Goal: Task Accomplishment & Management: Manage account settings

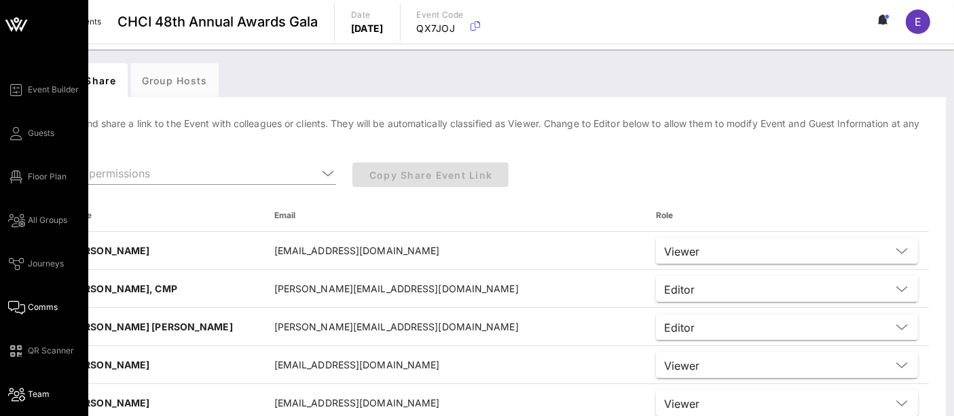
click at [37, 309] on span "Comms" at bounding box center [43, 307] width 30 height 12
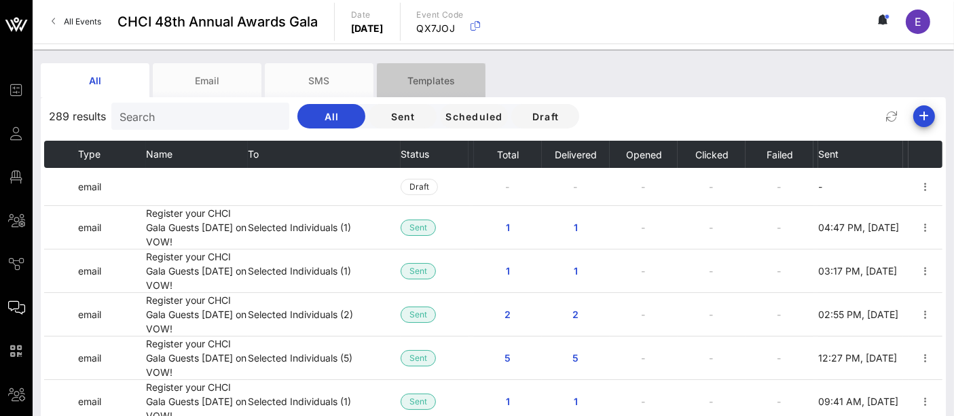
click at [428, 82] on div "Templates" at bounding box center [431, 80] width 109 height 34
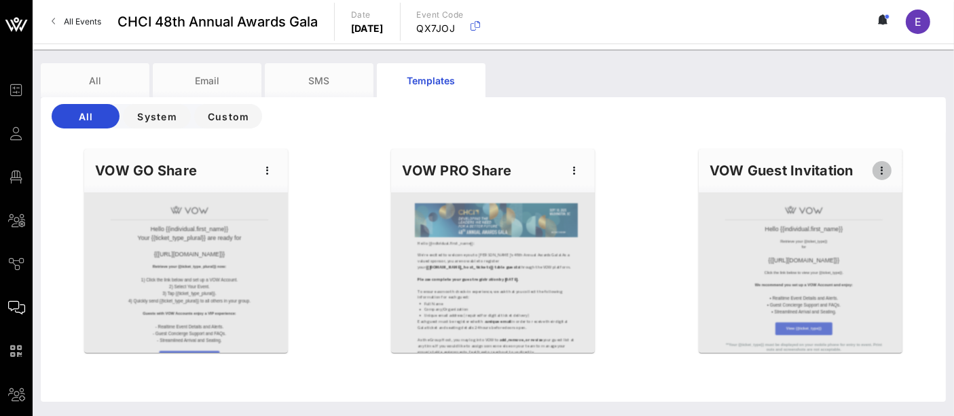
click at [884, 172] on icon "button" at bounding box center [882, 170] width 16 height 16
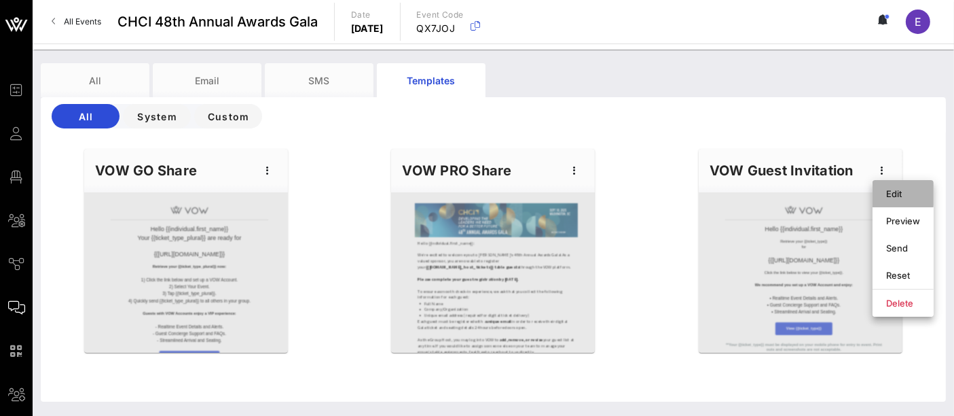
click at [896, 198] on div "Edit" at bounding box center [903, 193] width 34 height 11
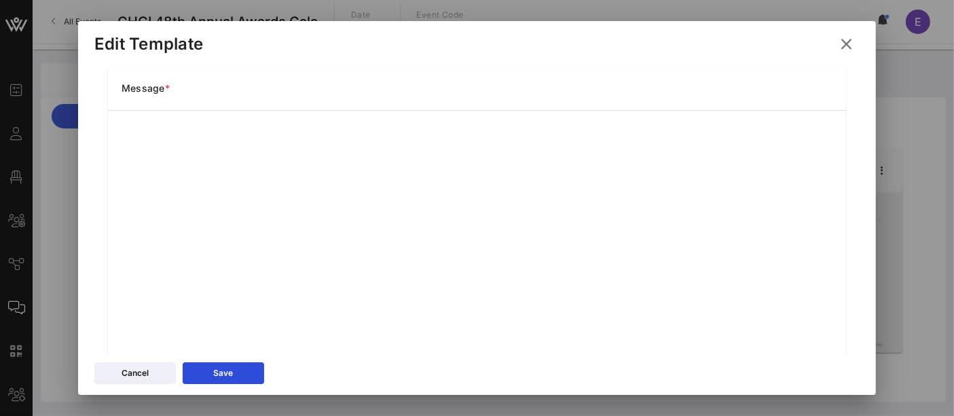
scroll to position [174, 0]
click at [848, 43] on icon at bounding box center [846, 44] width 24 height 24
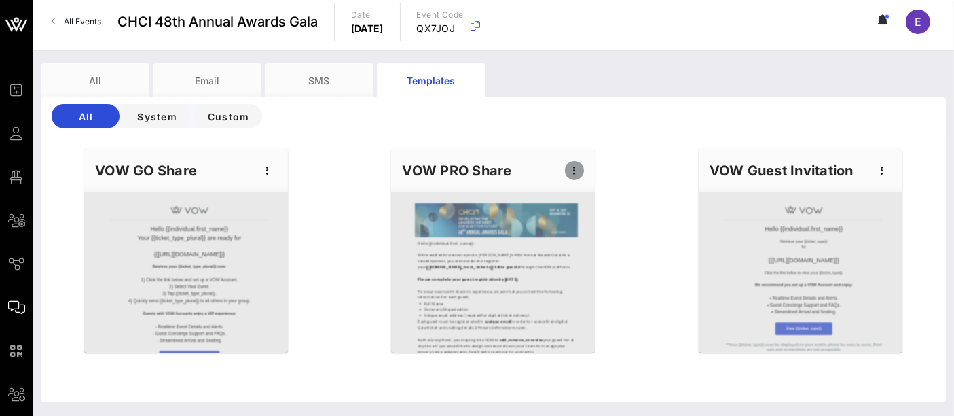
click at [581, 177] on icon "button" at bounding box center [574, 170] width 16 height 16
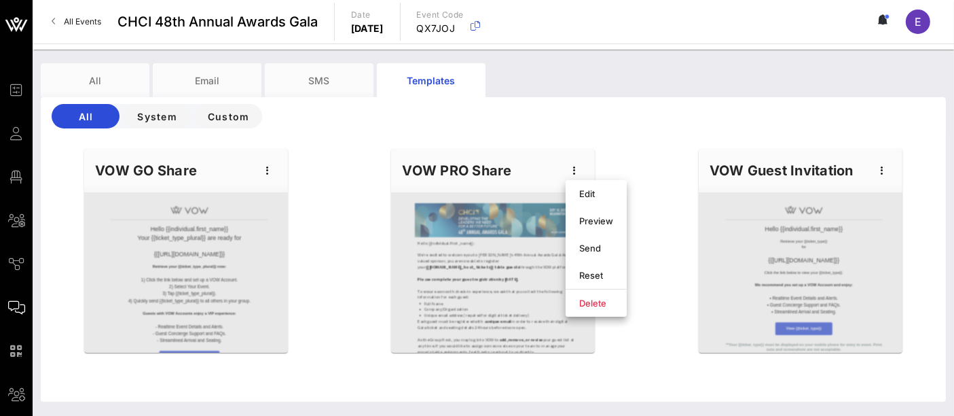
click at [665, 259] on div "Hello {{individual.first_name}} Your {{ticket_type_plural}} are ready for {{eve…" at bounding box center [493, 271] width 921 height 261
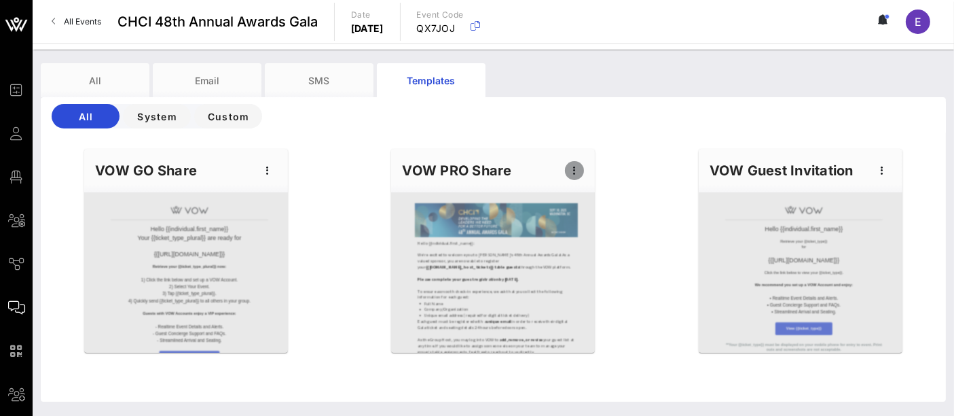
click at [579, 173] on icon "button" at bounding box center [574, 170] width 16 height 16
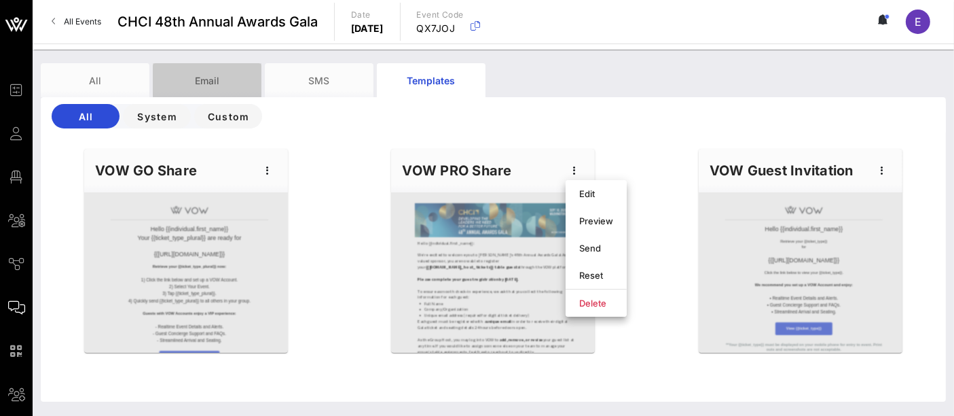
click at [203, 82] on div "Email" at bounding box center [207, 80] width 109 height 34
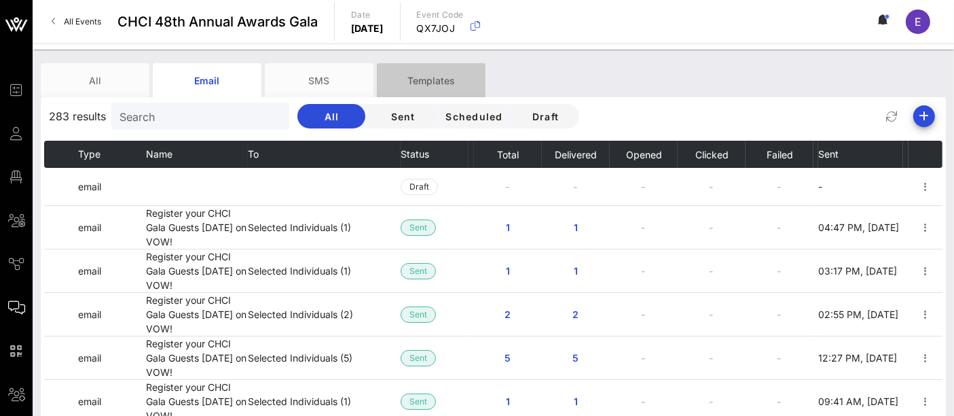
click at [435, 79] on div "Templates" at bounding box center [431, 80] width 109 height 34
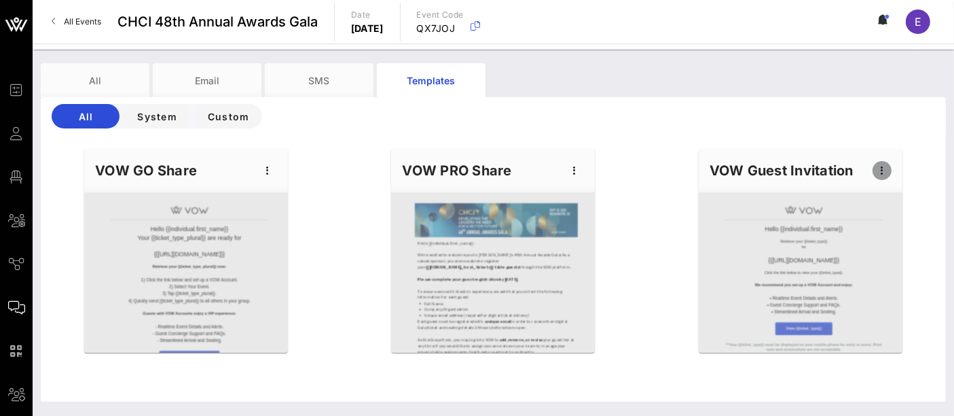
click at [882, 172] on icon "button" at bounding box center [882, 170] width 16 height 16
click at [908, 132] on div "All System Custom Hello {{individual.first_name}} Your {{ticket_type_plural}} a…" at bounding box center [493, 249] width 905 height 304
click at [917, 170] on div "Hello {{individual.first_name}} Your {{ticket_type_plural}} are ready for {{eve…" at bounding box center [493, 271] width 921 height 261
click at [883, 173] on icon "button" at bounding box center [882, 170] width 16 height 16
click at [723, 145] on div "Hello {{individual.first_name}} Your {{ticket_type_plural}} are ready for {{eve…" at bounding box center [493, 271] width 921 height 261
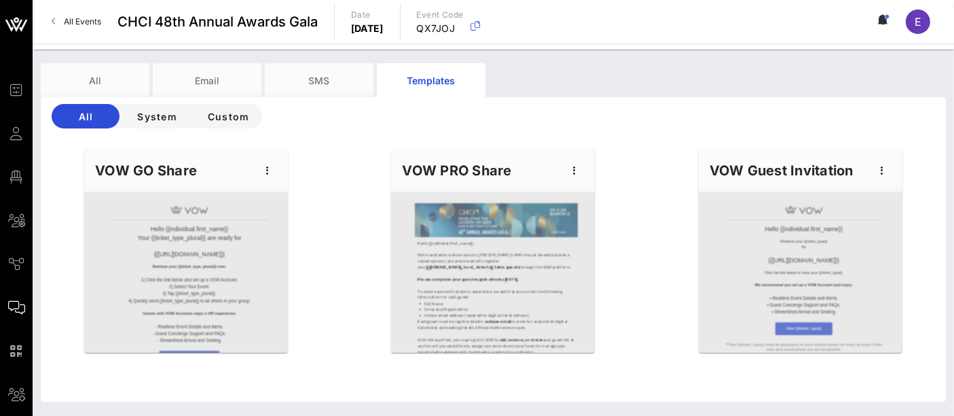
click at [936, 170] on div "Hello {{individual.first_name}} Your {{ticket_type_plural}} are ready for {{eve…" at bounding box center [493, 271] width 921 height 261
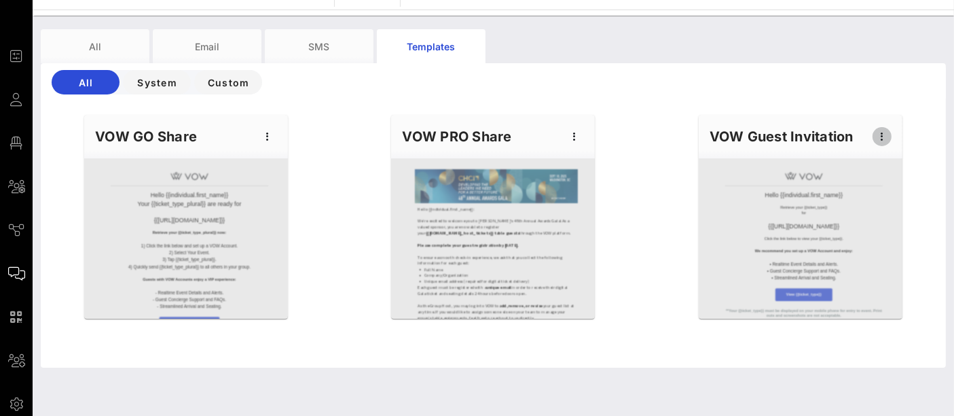
click at [883, 139] on icon "button" at bounding box center [882, 136] width 16 height 16
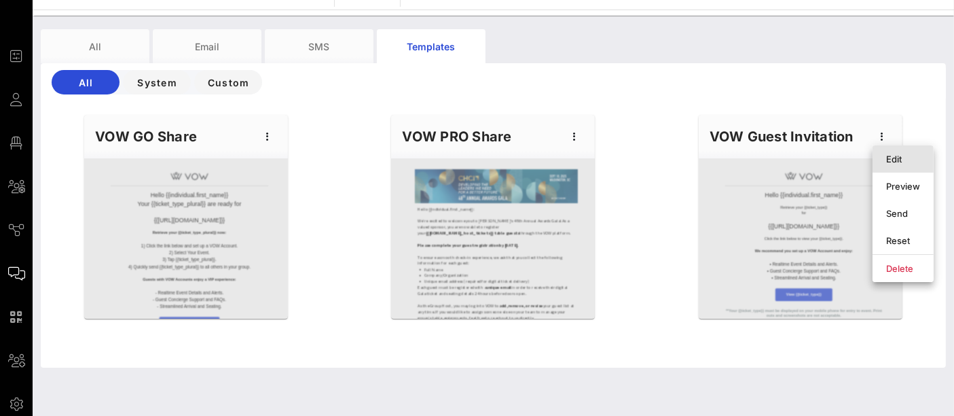
click at [896, 158] on div "Edit" at bounding box center [903, 158] width 34 height 11
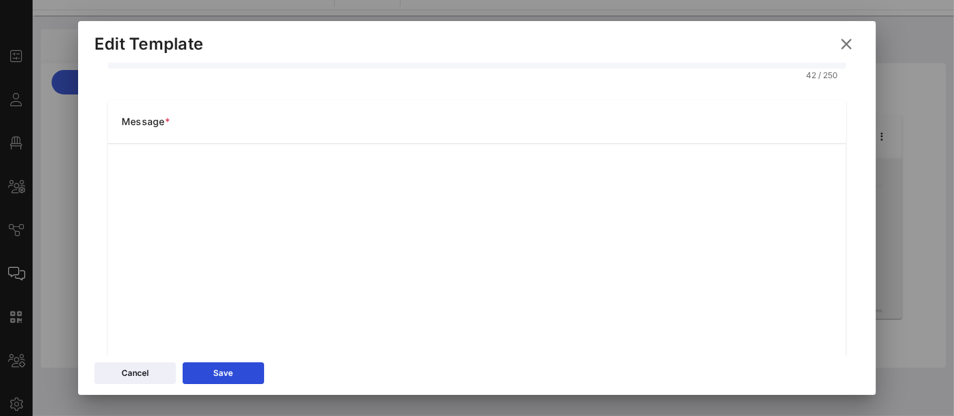
scroll to position [0, 0]
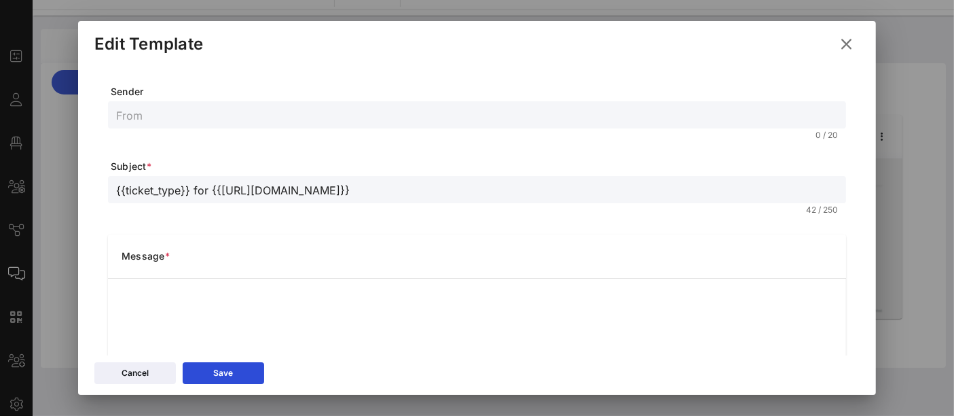
click at [438, 234] on div "Message *" at bounding box center [477, 255] width 738 height 43
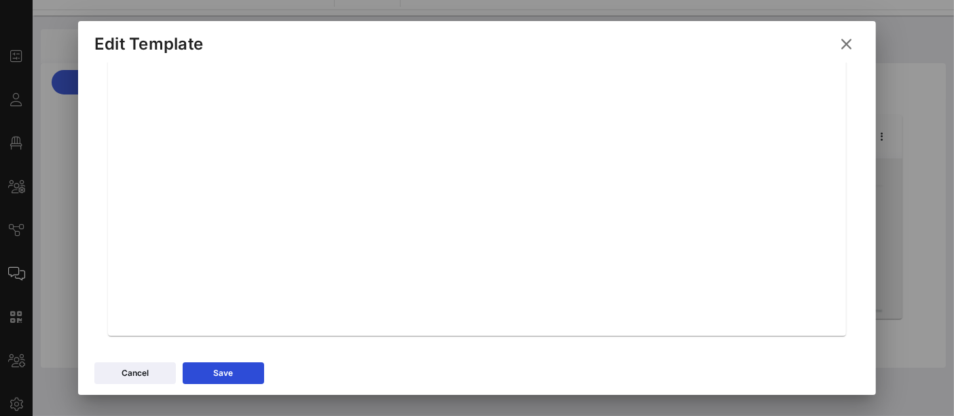
scroll to position [289, 0]
click at [236, 376] on button "Save" at bounding box center [223, 373] width 81 height 22
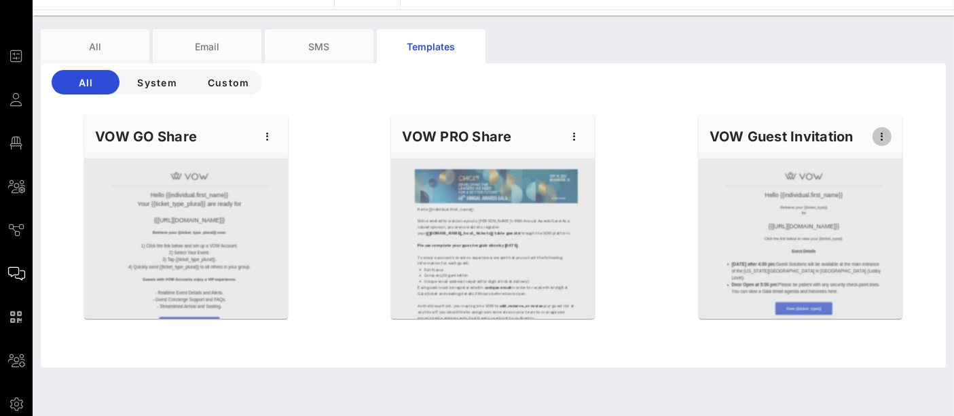
click at [885, 134] on icon "button" at bounding box center [882, 136] width 16 height 16
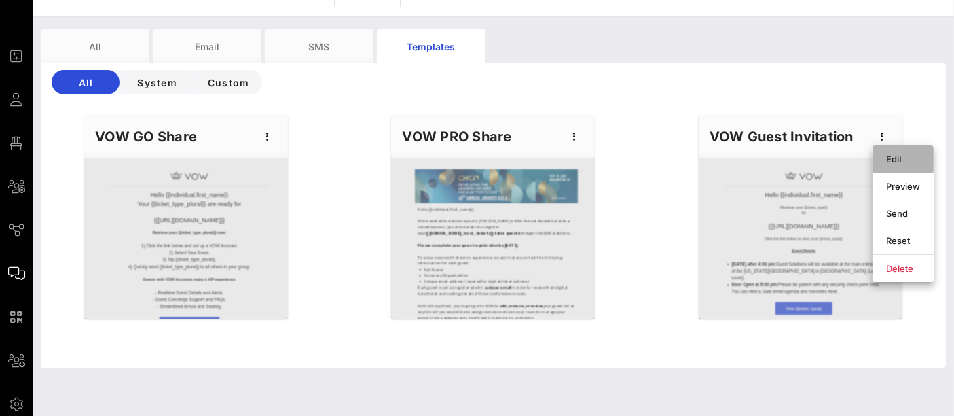
click at [900, 158] on div "Edit" at bounding box center [903, 158] width 34 height 11
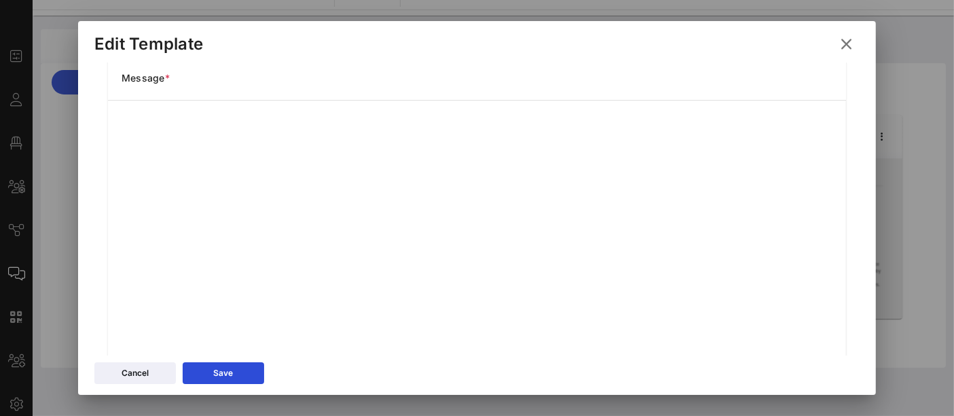
scroll to position [60, 0]
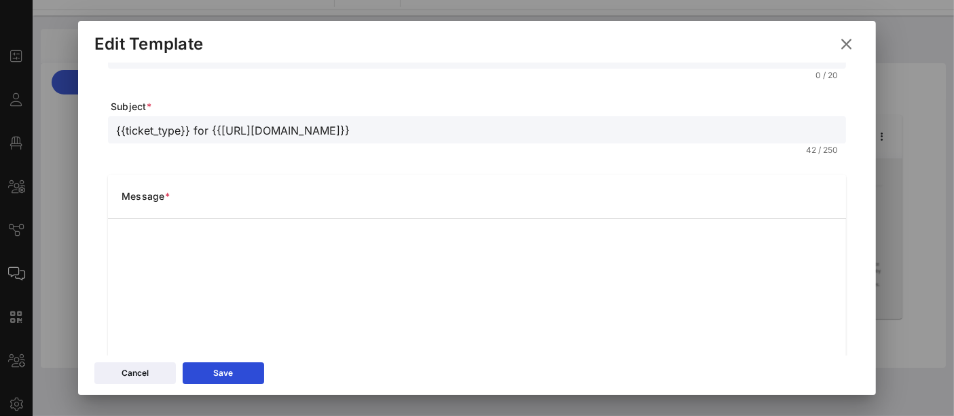
click at [848, 291] on div "Sender 0 / 20 Subject * {{ticket_type}} for {{event_details.name}} 42 / 250 Mes…" at bounding box center [477, 209] width 798 height 293
click at [118, 133] on input "{{ticket_type}} for {{event_details.name}}" at bounding box center [477, 130] width 722 height 18
click at [157, 129] on input "Access Your {{ticket_type}} for {{event_details.name}}" at bounding box center [477, 130] width 722 height 18
drag, startPoint x: 260, startPoint y: 124, endPoint x: 326, endPoint y: 130, distance: 66.1
click at [262, 124] on input "Access Your {{ticket_type}} for {{event_details.name}}" at bounding box center [477, 130] width 722 height 18
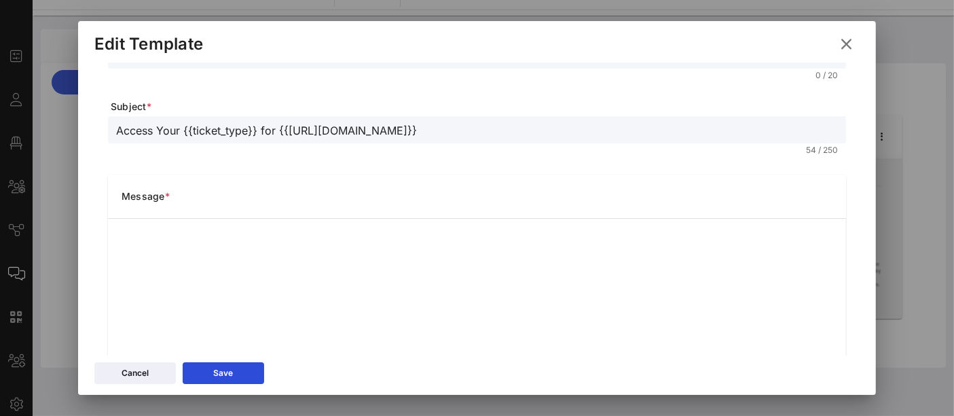
click at [439, 121] on input "Access Your {{ticket_type}} for {{event_details.name}}" at bounding box center [477, 130] width 722 height 18
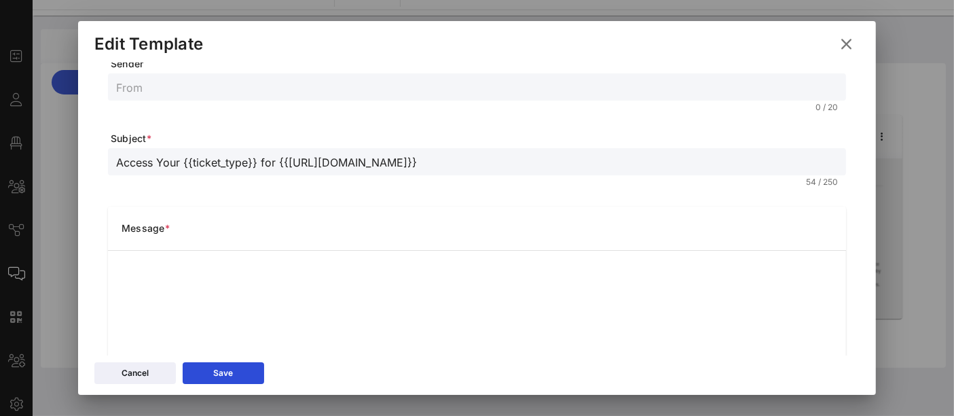
scroll to position [0, 0]
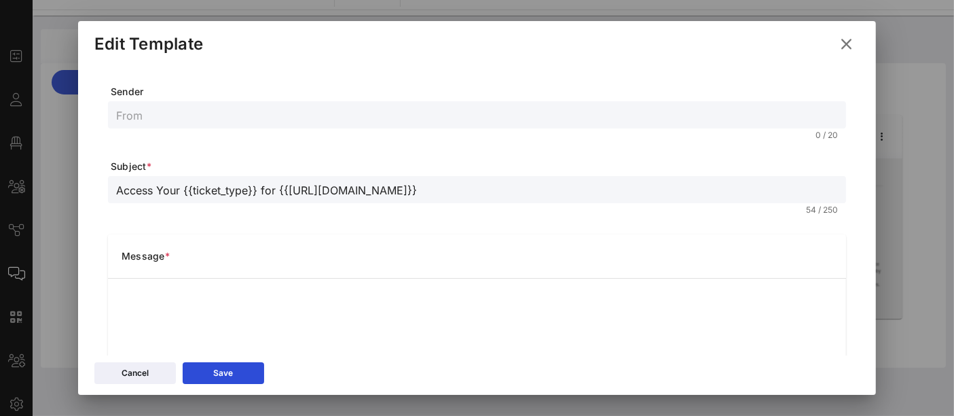
drag, startPoint x: 258, startPoint y: 187, endPoint x: 107, endPoint y: 191, distance: 151.4
click at [107, 191] on div "Sender 0 / 20 Subject * Access Your {{ticket_type}} for {{event_details.name}} …" at bounding box center [476, 347] width 765 height 568
click at [205, 231] on form "Sender 0 / 20 Subject * Access Your {{ticket_type}} for {{event_details.name}} …" at bounding box center [477, 351] width 738 height 533
drag, startPoint x: 256, startPoint y: 189, endPoint x: 181, endPoint y: 188, distance: 74.7
click at [181, 188] on input "Access Your {{ticket_type}} for {{event_details.name}}" at bounding box center [477, 190] width 722 height 18
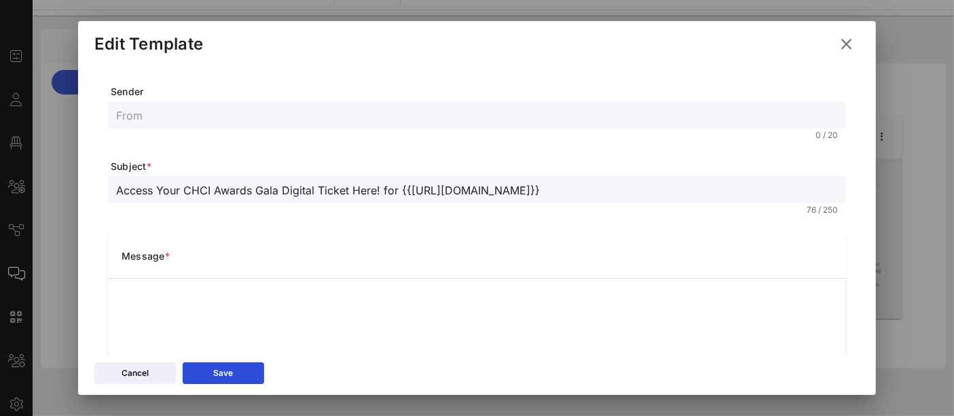
drag, startPoint x: 517, startPoint y: 196, endPoint x: 382, endPoint y: 189, distance: 136.0
click at [382, 189] on input "Access Your CHCI Awards Gala Digital Ticket Here! for {{event_details.name}}" at bounding box center [477, 190] width 722 height 18
type input "Access Your CHCI Awards Gala Digital Ticket Here!"
click at [148, 107] on input "text" at bounding box center [477, 115] width 722 height 18
type input "CHCI Events"
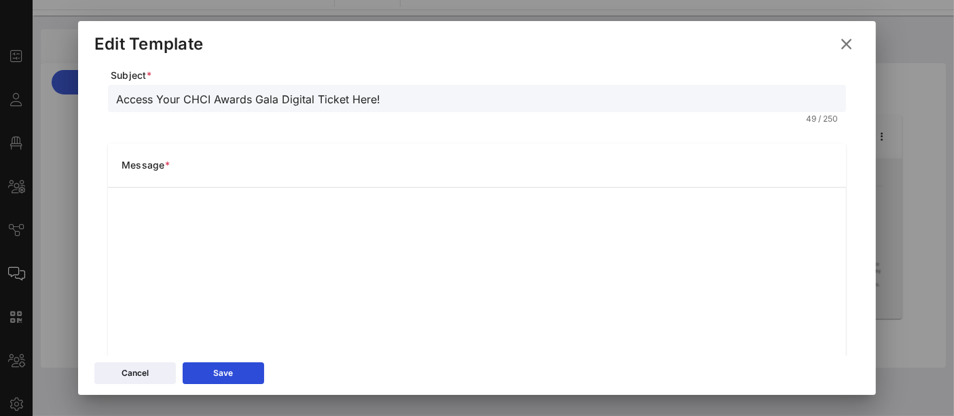
scroll to position [289, 0]
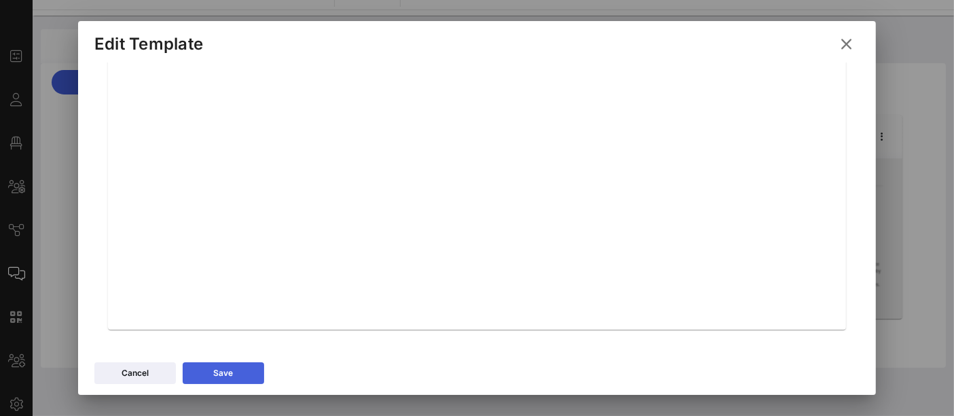
click at [242, 374] on button "Save" at bounding box center [223, 373] width 81 height 22
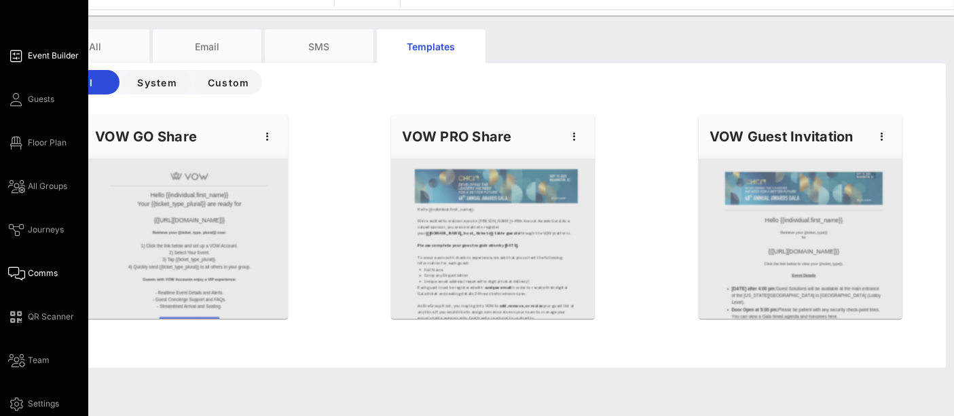
click at [44, 61] on link "Event Builder" at bounding box center [43, 56] width 71 height 16
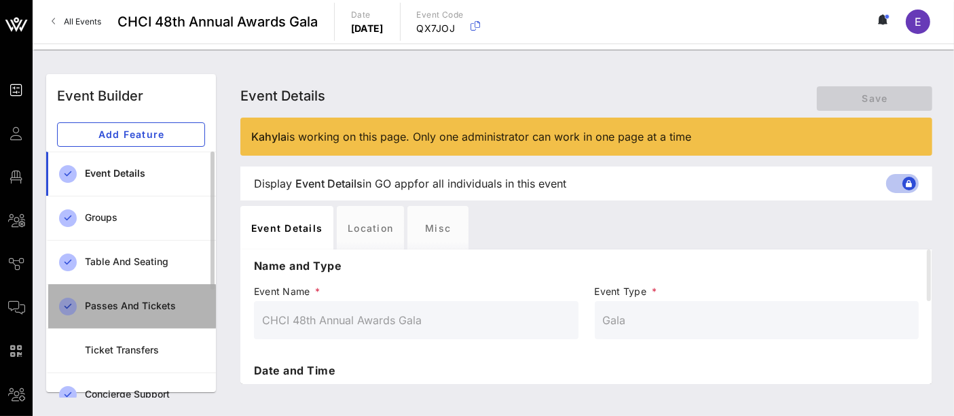
click at [139, 308] on div "Passes and Tickets" at bounding box center [145, 306] width 120 height 12
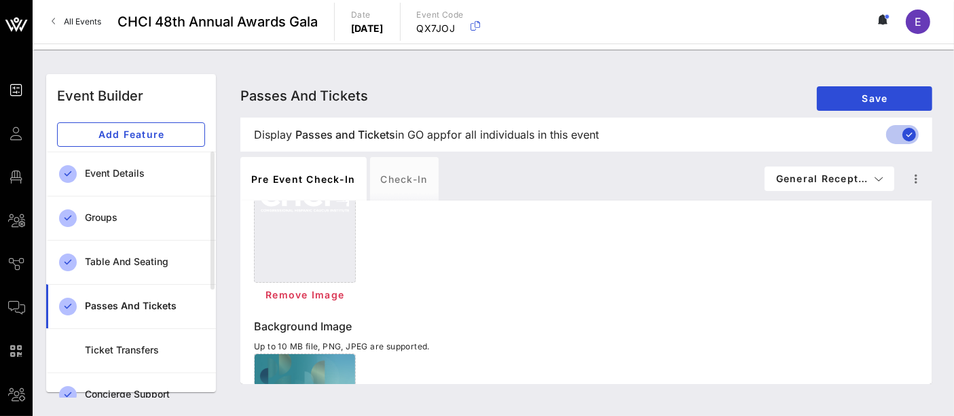
scroll to position [226, 0]
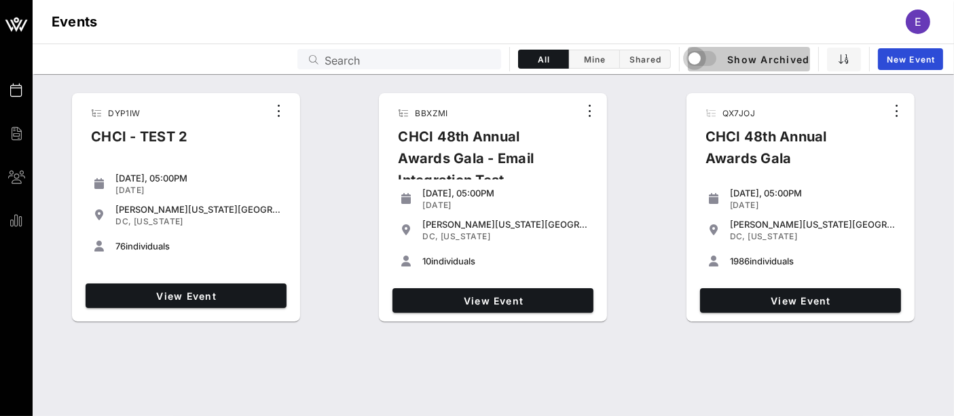
click at [703, 58] on div "button" at bounding box center [694, 58] width 19 height 19
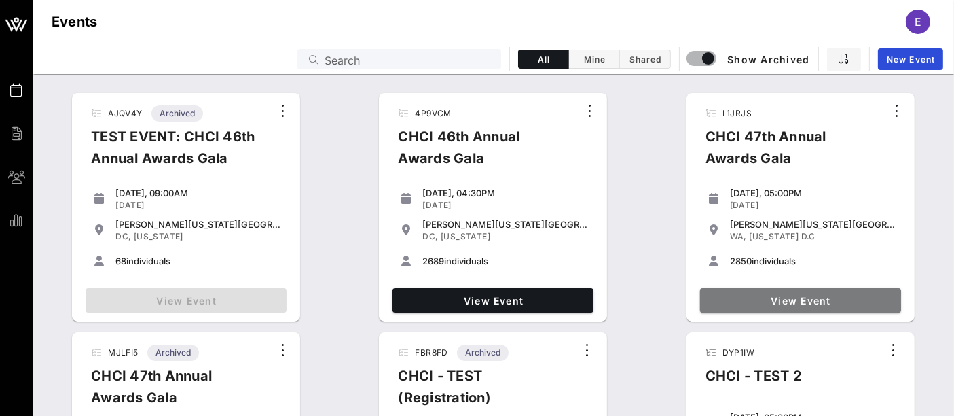
click at [770, 303] on span "View Event" at bounding box center [800, 301] width 190 height 12
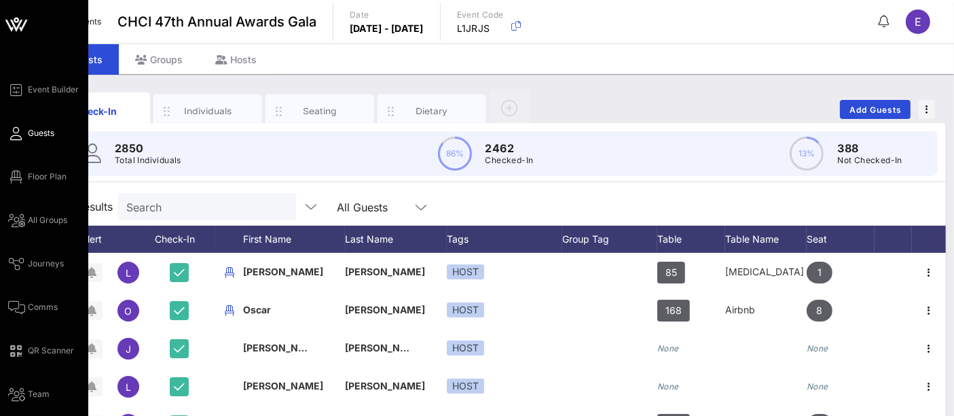
drag, startPoint x: 34, startPoint y: 298, endPoint x: 47, endPoint y: 297, distance: 12.9
click at [34, 299] on link "Comms" at bounding box center [33, 307] width 50 height 16
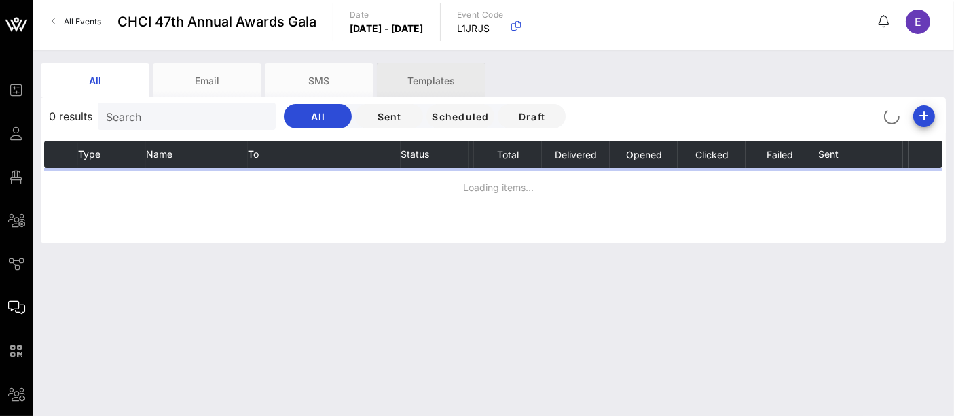
click at [430, 79] on div "Templates" at bounding box center [431, 80] width 109 height 34
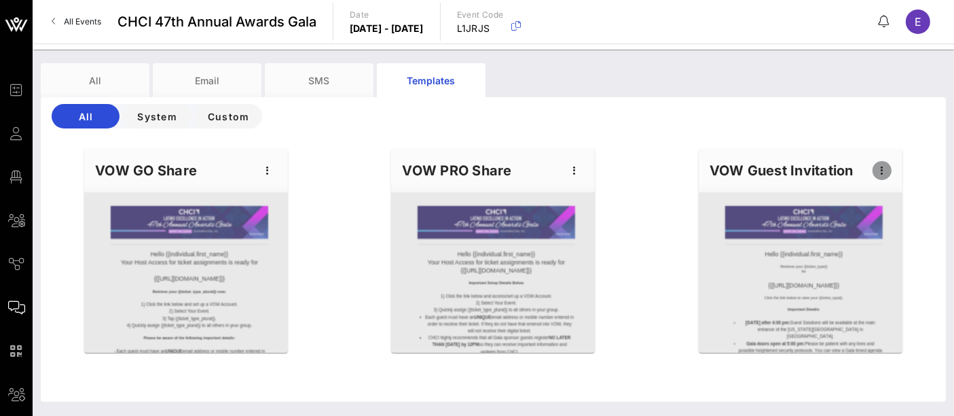
click at [883, 173] on icon "button" at bounding box center [882, 170] width 16 height 16
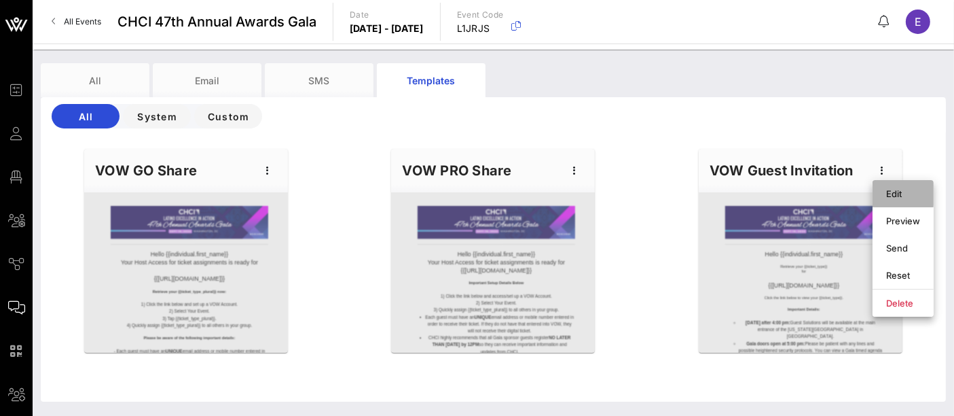
click at [887, 195] on div "Edit" at bounding box center [903, 193] width 34 height 11
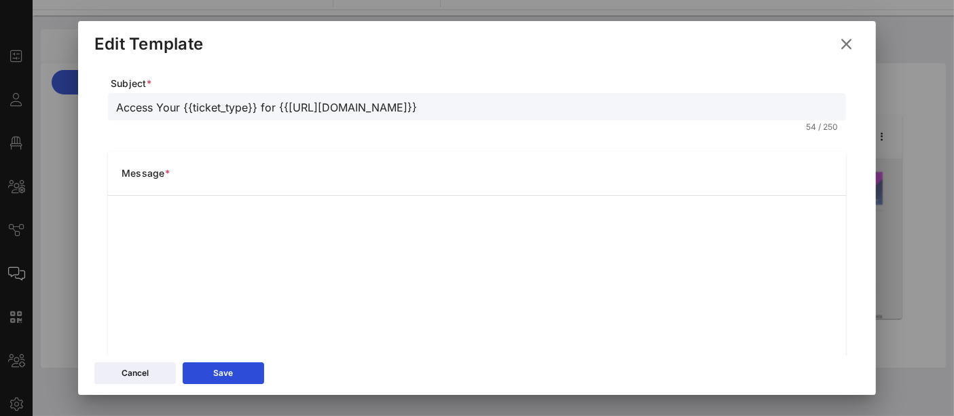
scroll to position [289, 0]
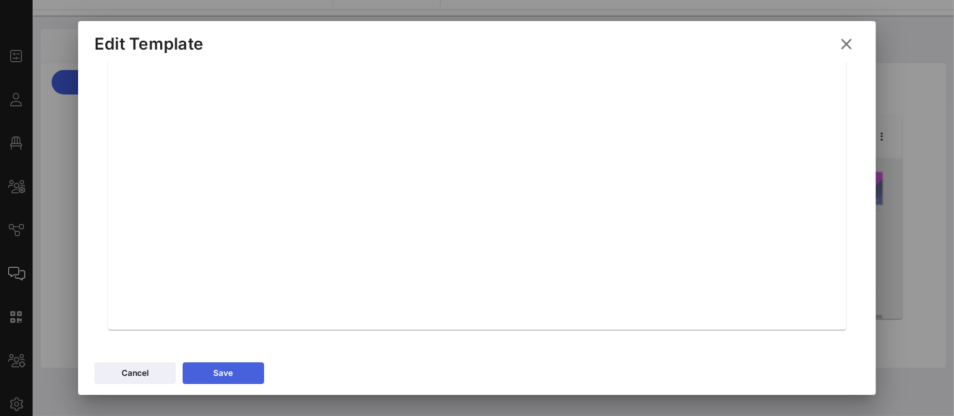
click at [240, 369] on button "Save" at bounding box center [223, 373] width 81 height 22
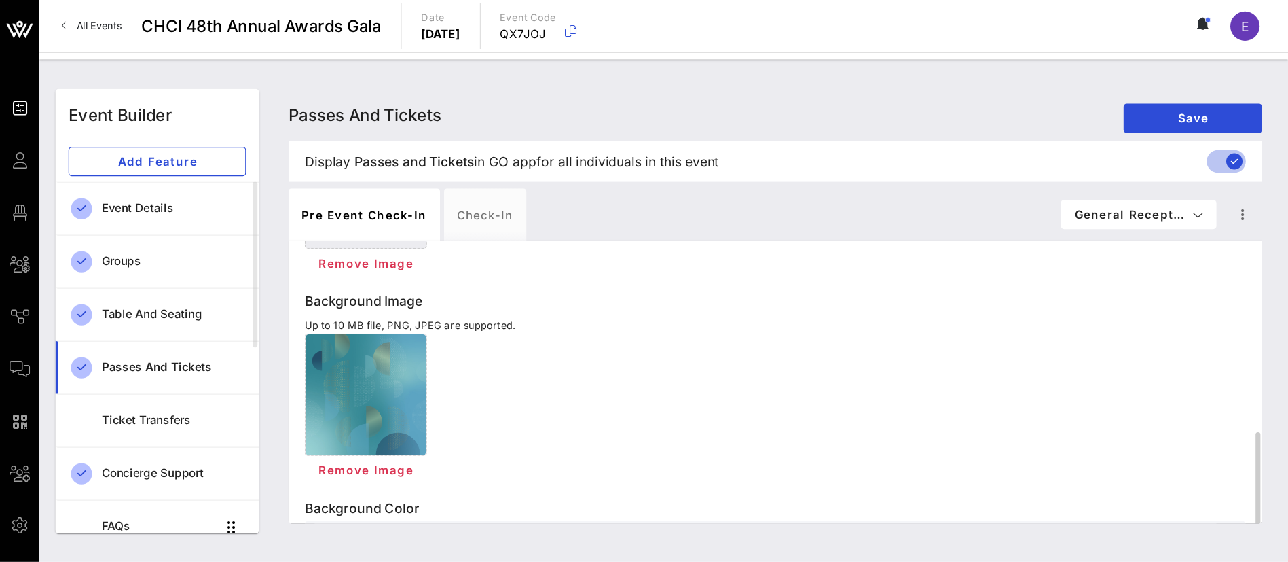
scroll to position [528, 0]
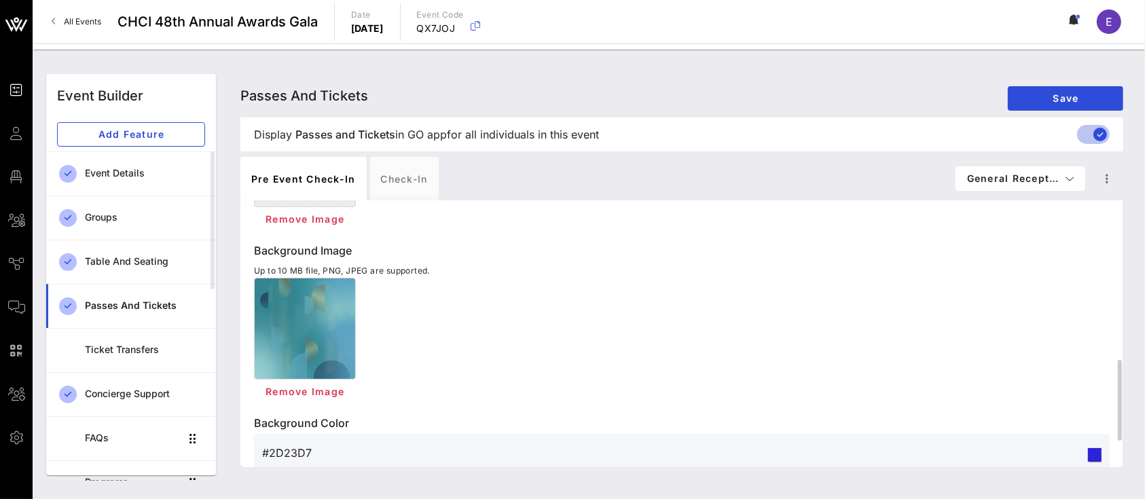
drag, startPoint x: 847, startPoint y: 3, endPoint x: 716, endPoint y: 368, distance: 387.8
click at [716, 368] on div "Remove Image" at bounding box center [681, 341] width 855 height 126
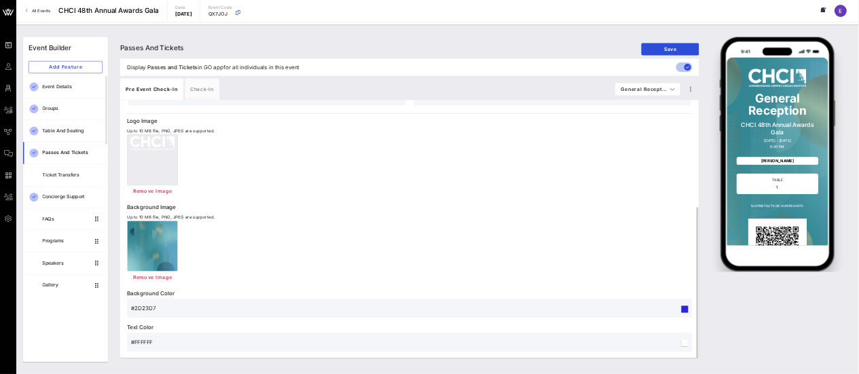
scroll to position [0, 0]
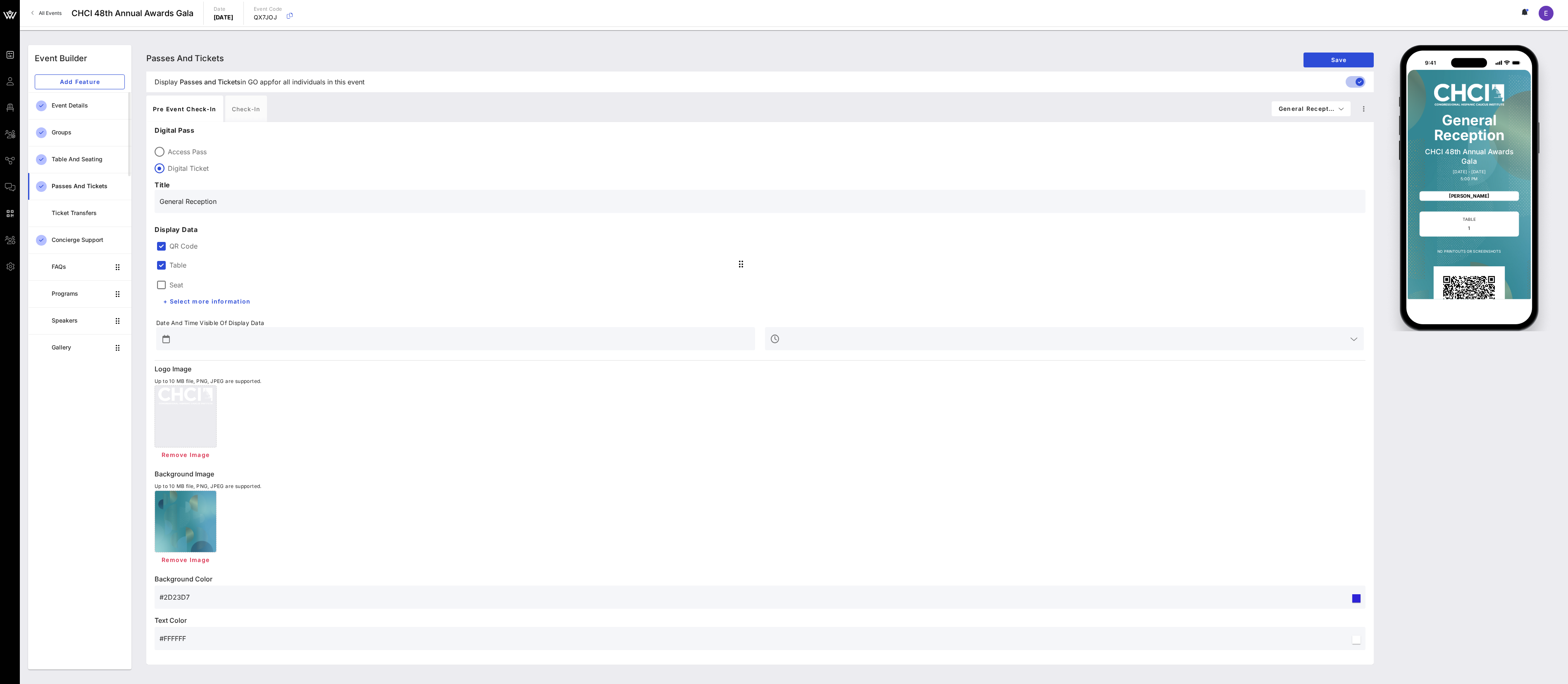
drag, startPoint x: 662, startPoint y: 1, endPoint x: 707, endPoint y: 519, distance: 520.0
click at [580, 253] on div "Remove Image" at bounding box center [760, 529] width 1211 height 77
click at [192, 253] on span "+ Select more information" at bounding box center [207, 301] width 88 height 7
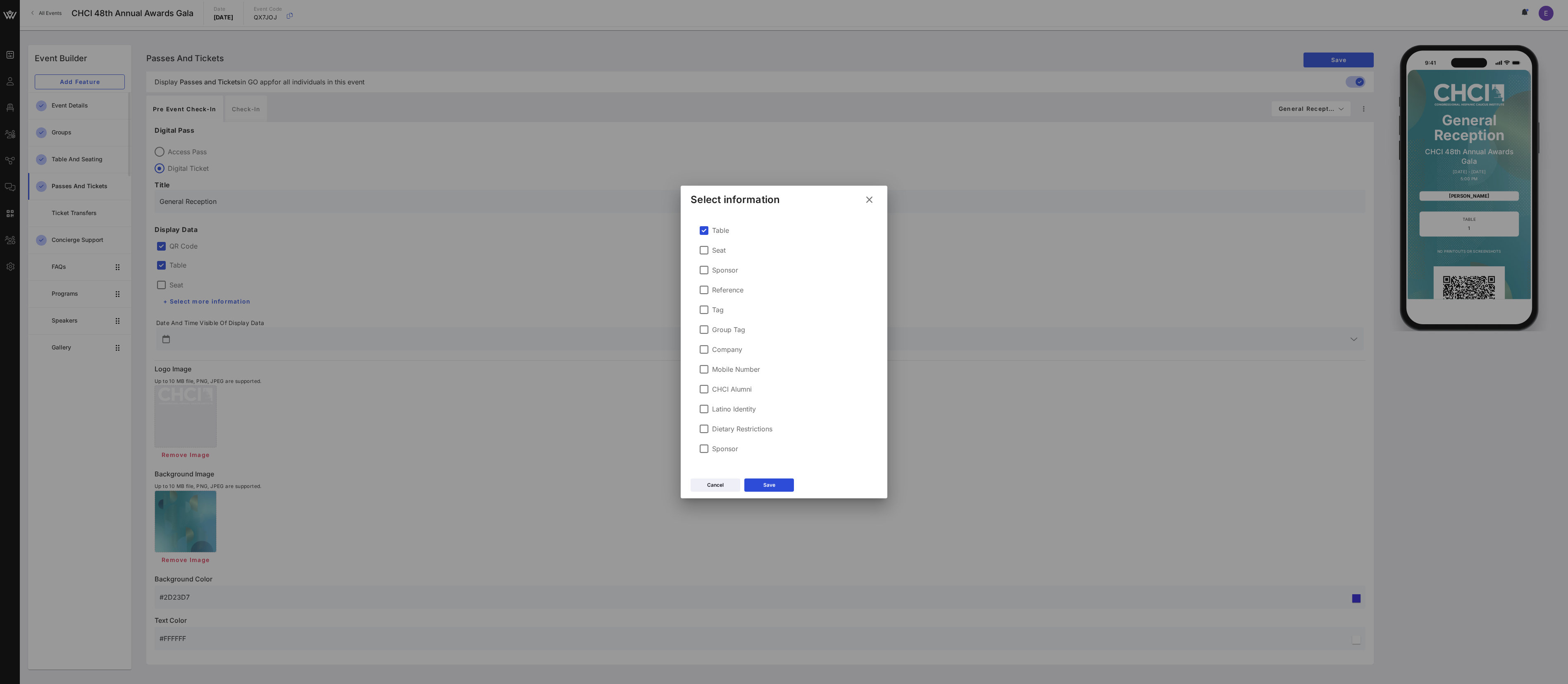
click at [580, 204] on button at bounding box center [869, 200] width 16 height 15
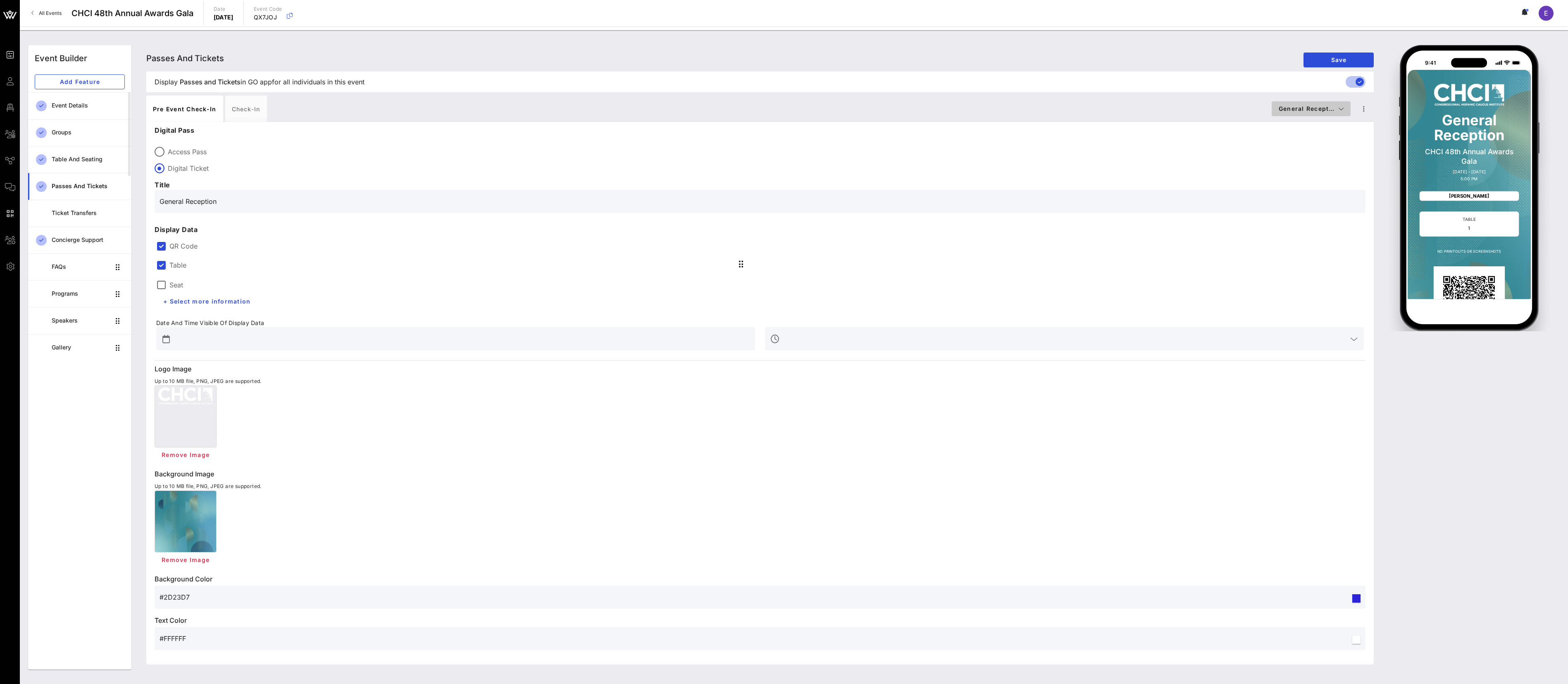
click at [580, 104] on button "General Recept…" at bounding box center [1311, 108] width 79 height 15
click at [580, 144] on div "Chair's Private Reception" at bounding box center [1327, 141] width 99 height 7
type input "Chair's Private Reception and Awards Gala"
type input "#ffffff"
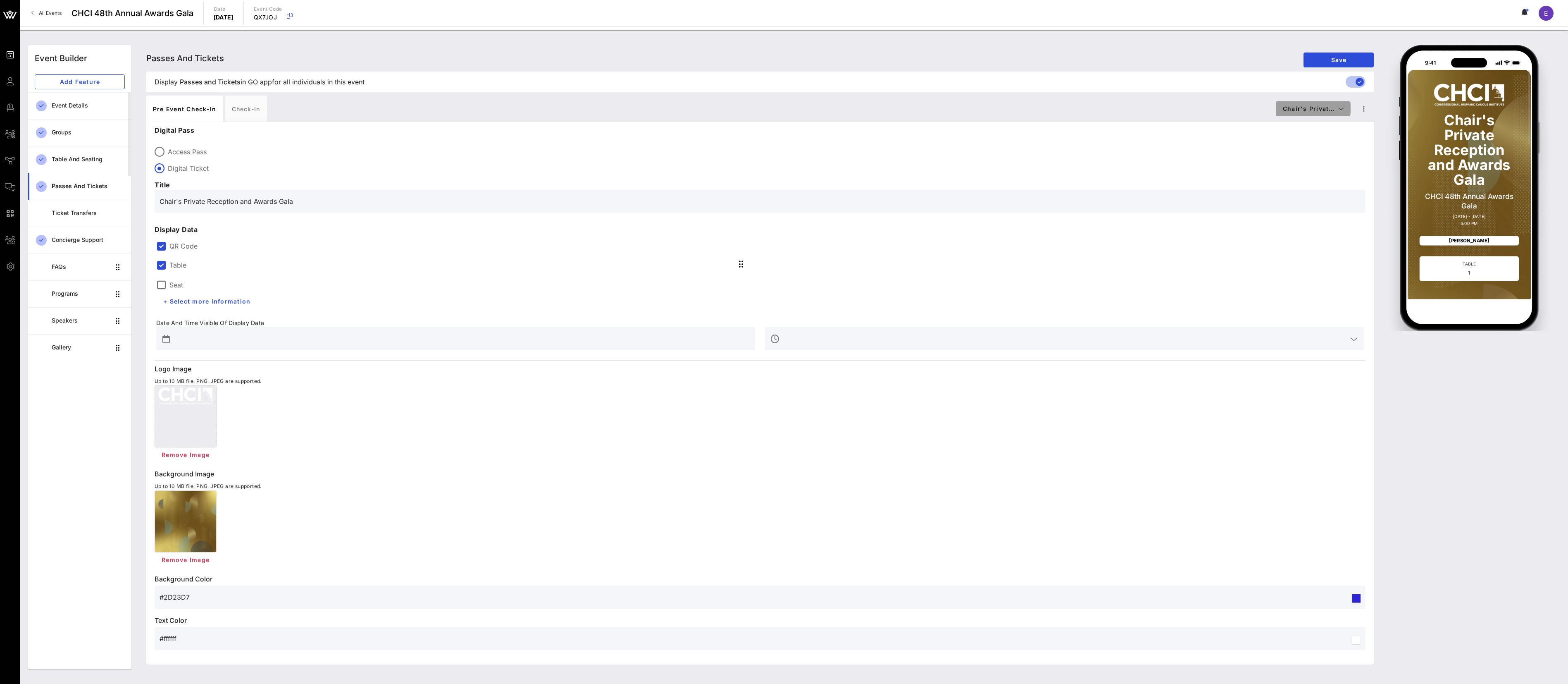
click at [580, 113] on button "Chair's Privat…" at bounding box center [1313, 108] width 75 height 15
click at [580, 158] on div "VIP Seating & Chair's Private Reception" at bounding box center [1332, 157] width 99 height 7
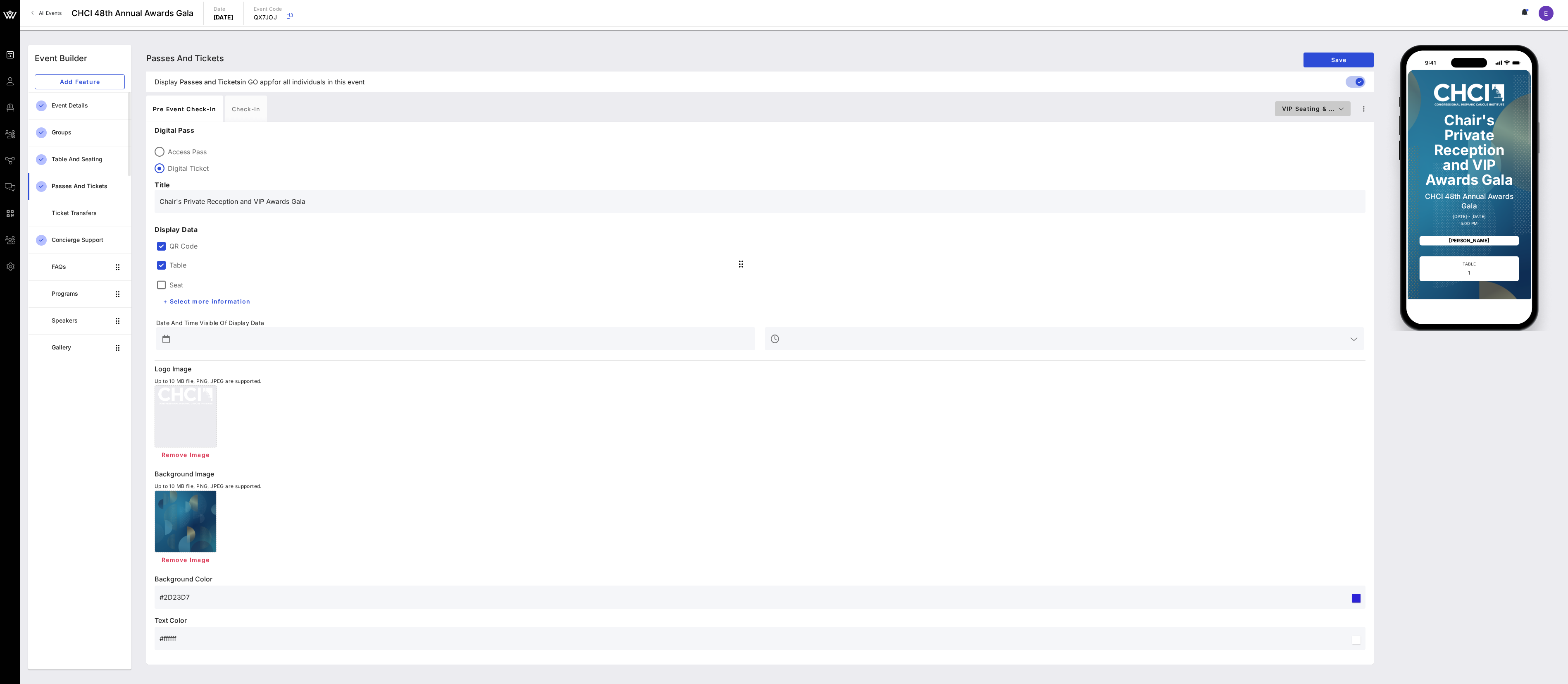
click at [580, 103] on button "VIP Seating & …" at bounding box center [1313, 108] width 75 height 15
click at [580, 128] on div "General Reception" at bounding box center [1331, 124] width 99 height 7
type input "General Reception"
type input "#FFFFFF"
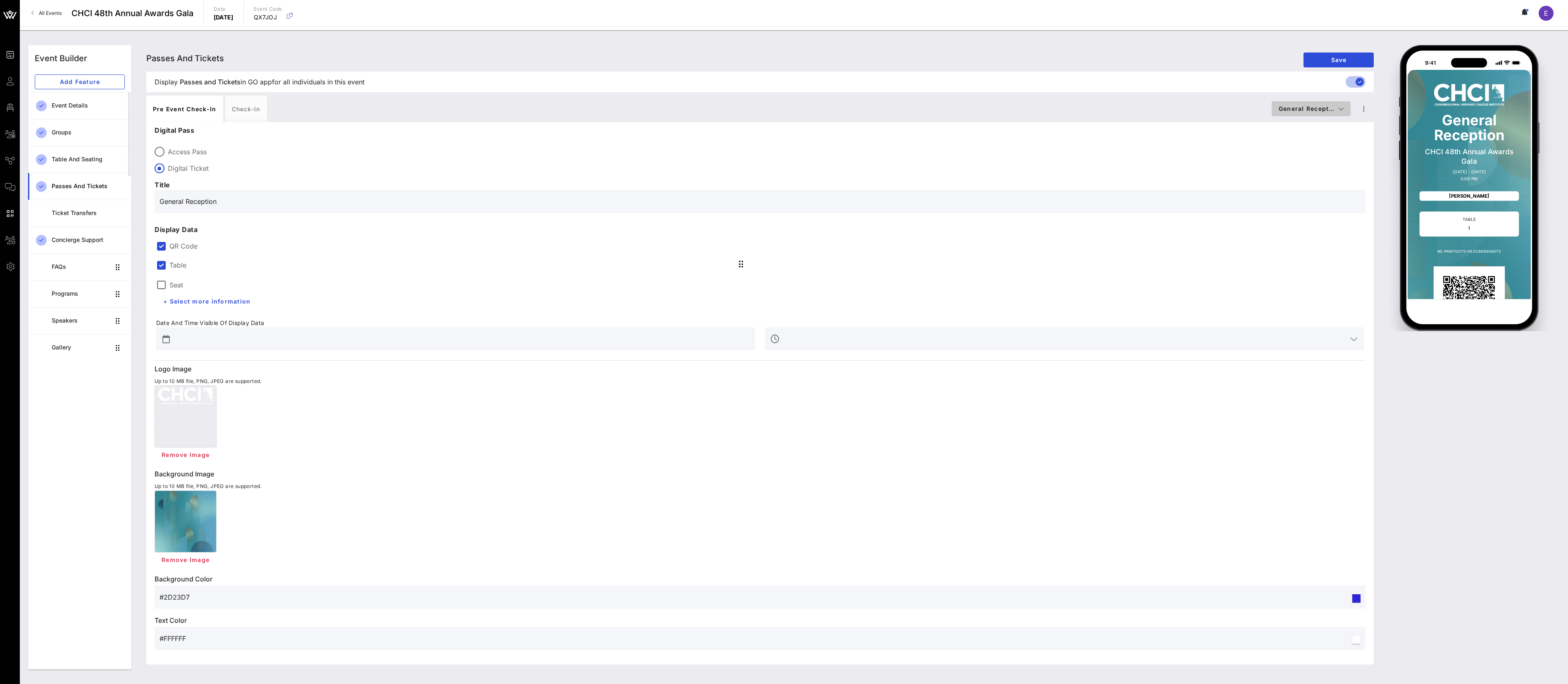
click at [580, 114] on button "General Recept…" at bounding box center [1311, 108] width 79 height 15
click at [580, 253] on div "General Reception CHCI 48th Annual Awards Gala [DATE] - [DATE] 5:00 PM [PERSON_…" at bounding box center [1469, 357] width 171 height 615
drag, startPoint x: 349, startPoint y: 680, endPoint x: 457, endPoint y: 563, distance: 159.2
click at [351, 253] on div "Event Builder Event Builder Add Feature Event Details Groups Table and Seating …" at bounding box center [794, 357] width 1548 height 654
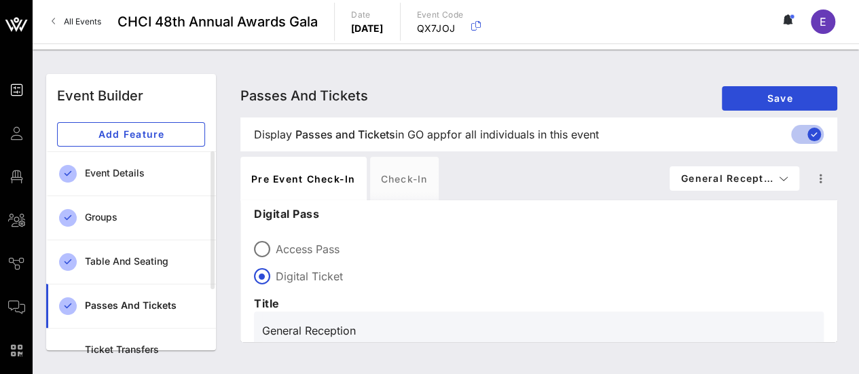
drag, startPoint x: 2527, startPoint y: 2, endPoint x: 473, endPoint y: 82, distance: 2056.1
click at [481, 90] on div "Passes and Tickets Passes and Tickets Passes and Tickets Save" at bounding box center [538, 95] width 597 height 43
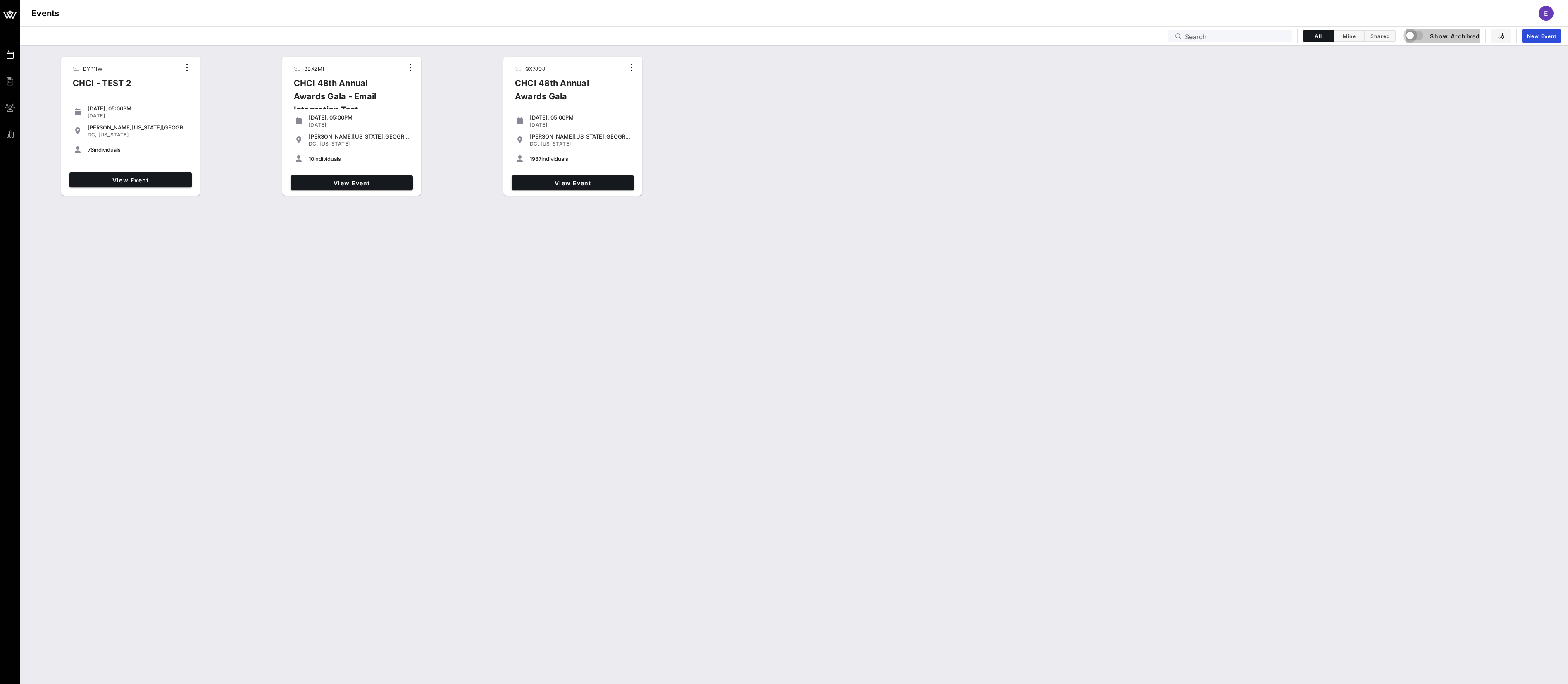
click at [1415, 33] on div "button" at bounding box center [1410, 35] width 12 height 12
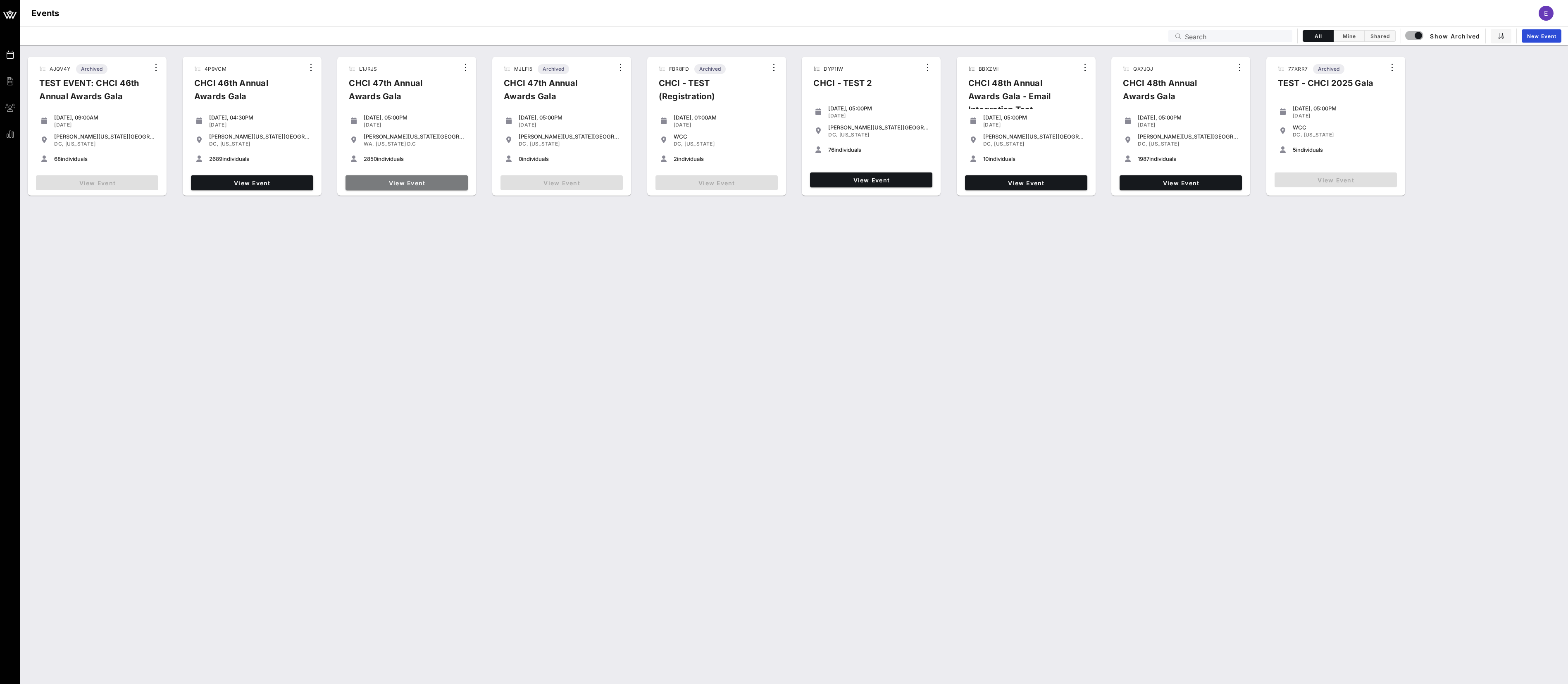
click at [411, 182] on span "View Event" at bounding box center [407, 183] width 116 height 7
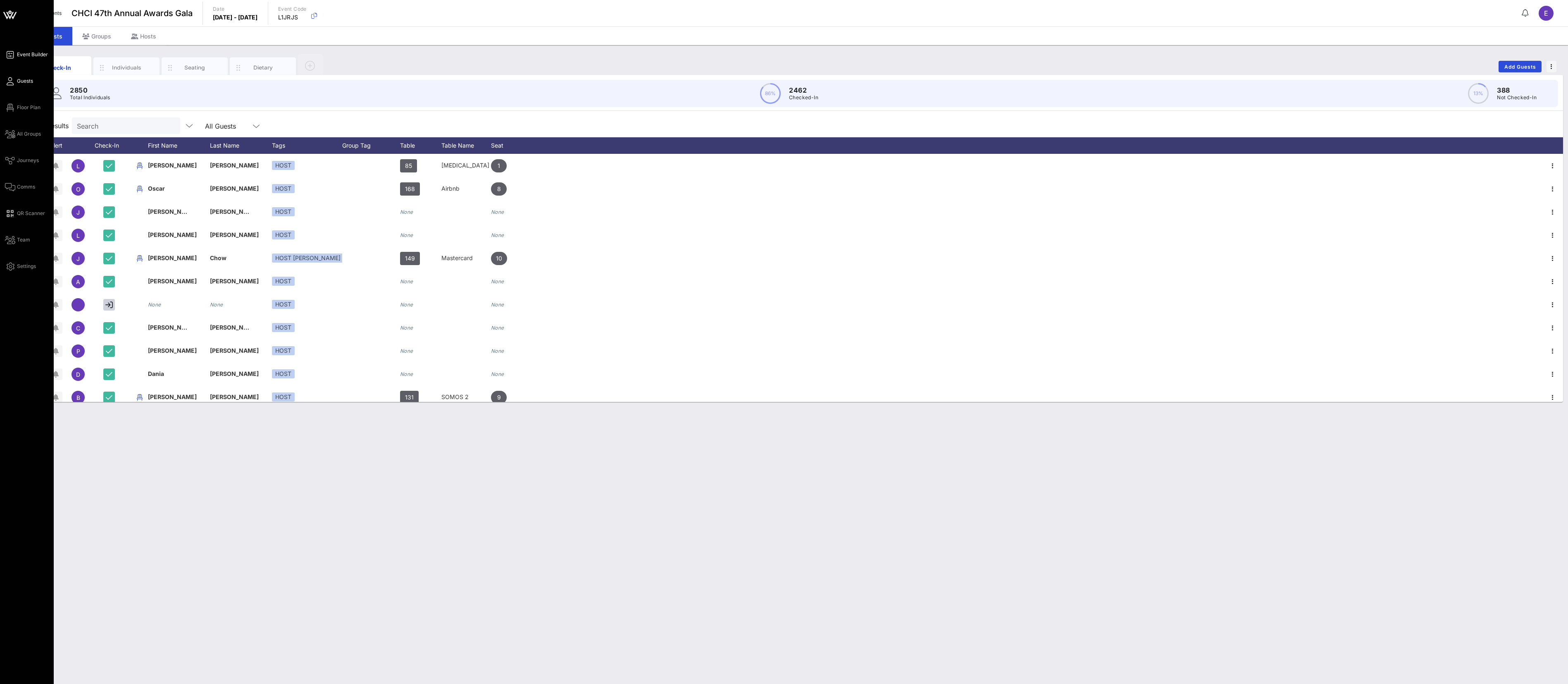
click at [26, 57] on span "Event Builder" at bounding box center [32, 55] width 31 height 7
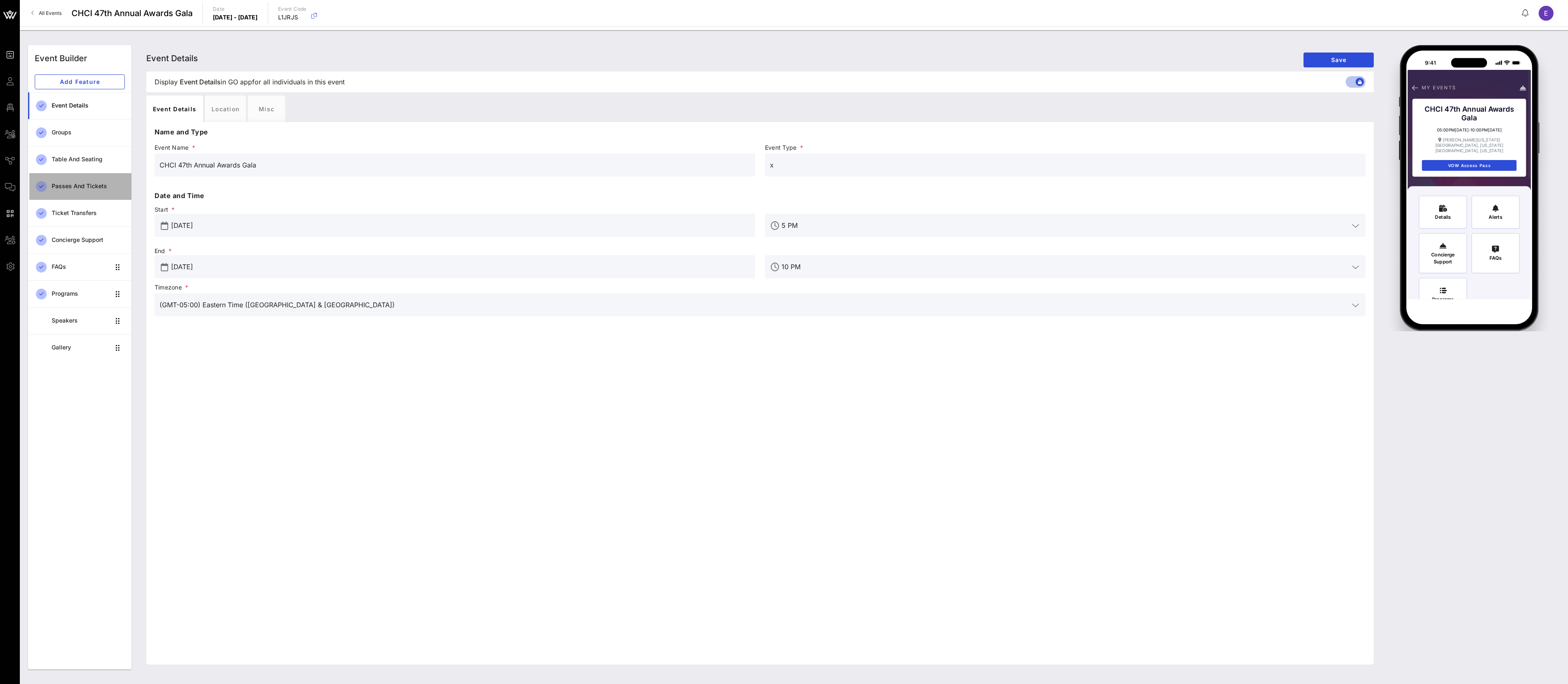
click at [92, 188] on div "Passes and Tickets" at bounding box center [88, 186] width 73 height 7
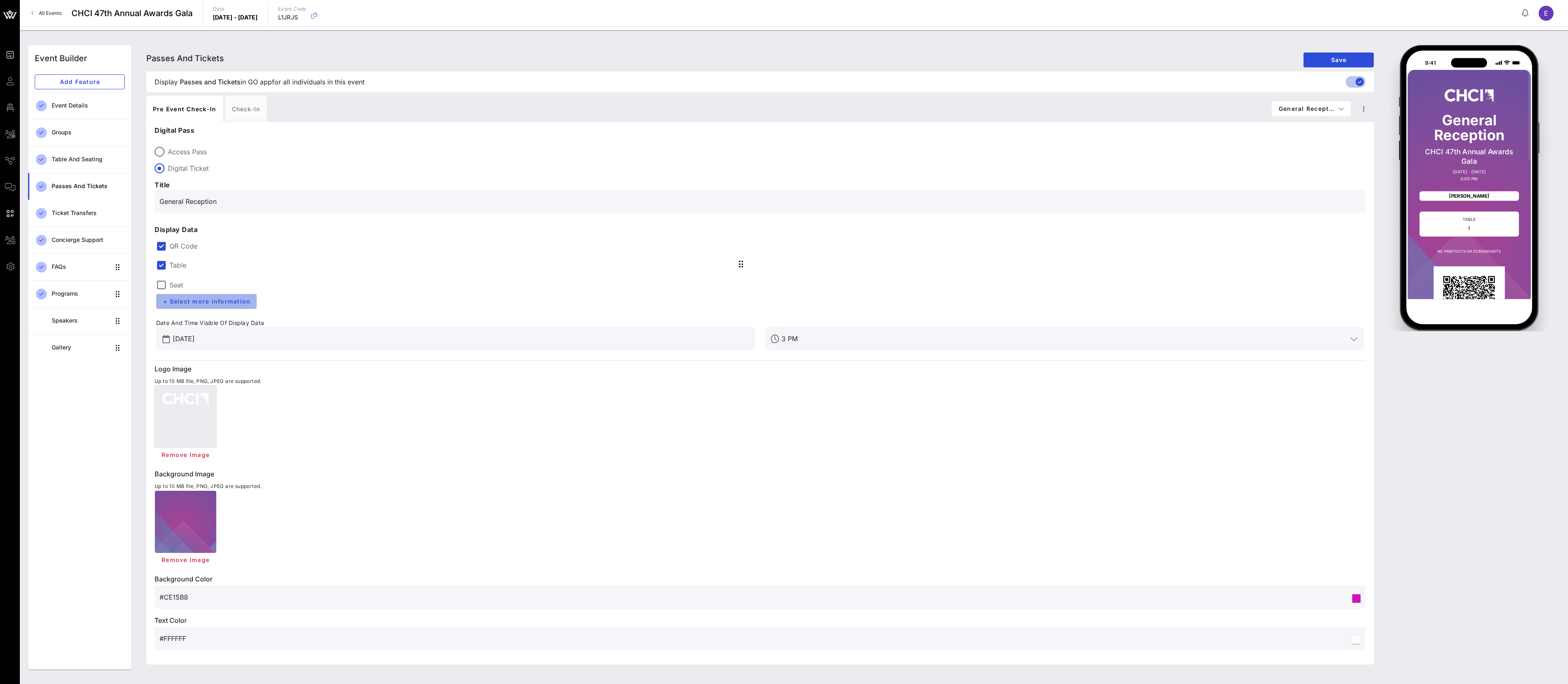
click at [213, 303] on span "+ Select more information" at bounding box center [207, 301] width 88 height 7
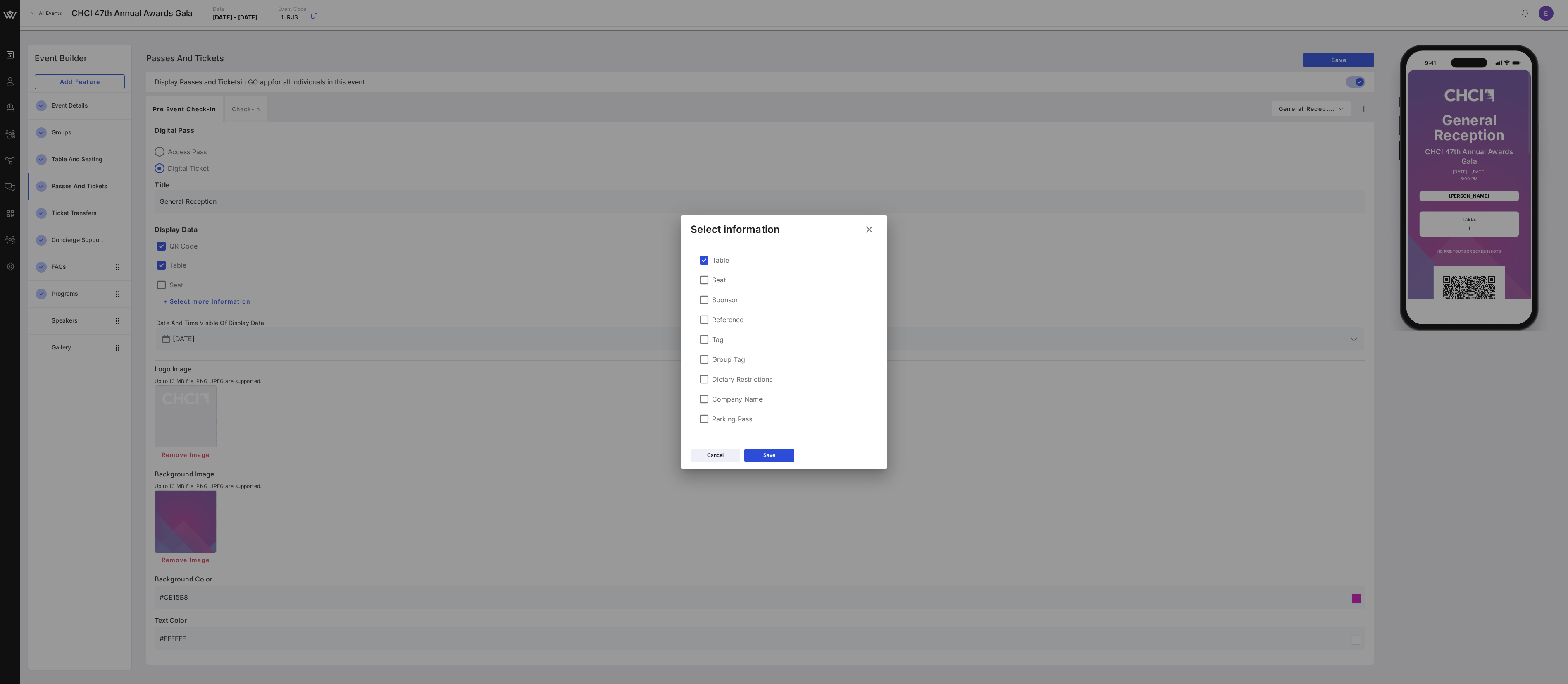
click at [868, 227] on icon at bounding box center [869, 230] width 15 height 15
